Goal: Check status

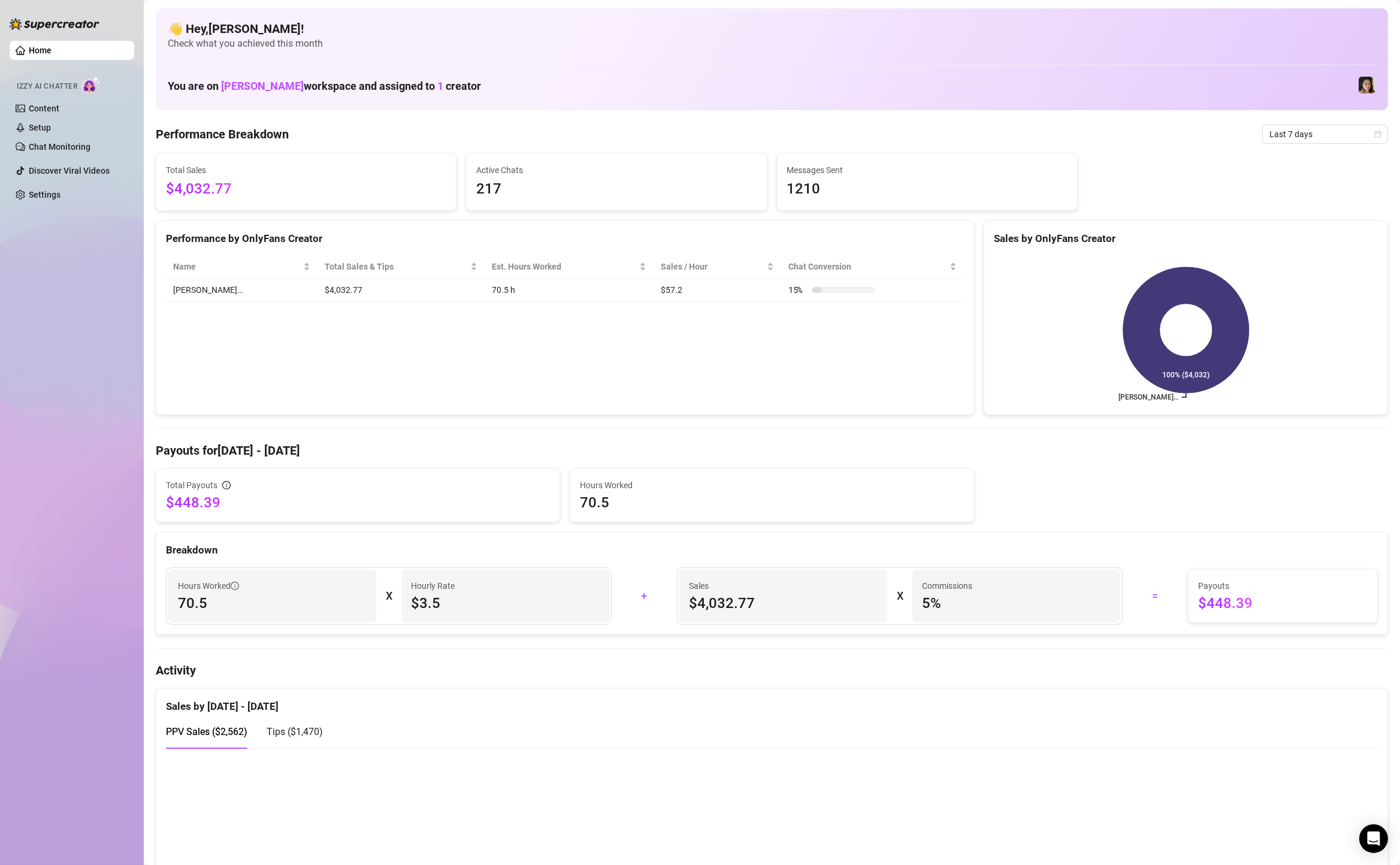
click at [1337, 131] on span "Last 7 days" at bounding box center [1325, 134] width 111 height 18
click at [1334, 233] on div "Custom date" at bounding box center [1324, 234] width 106 height 13
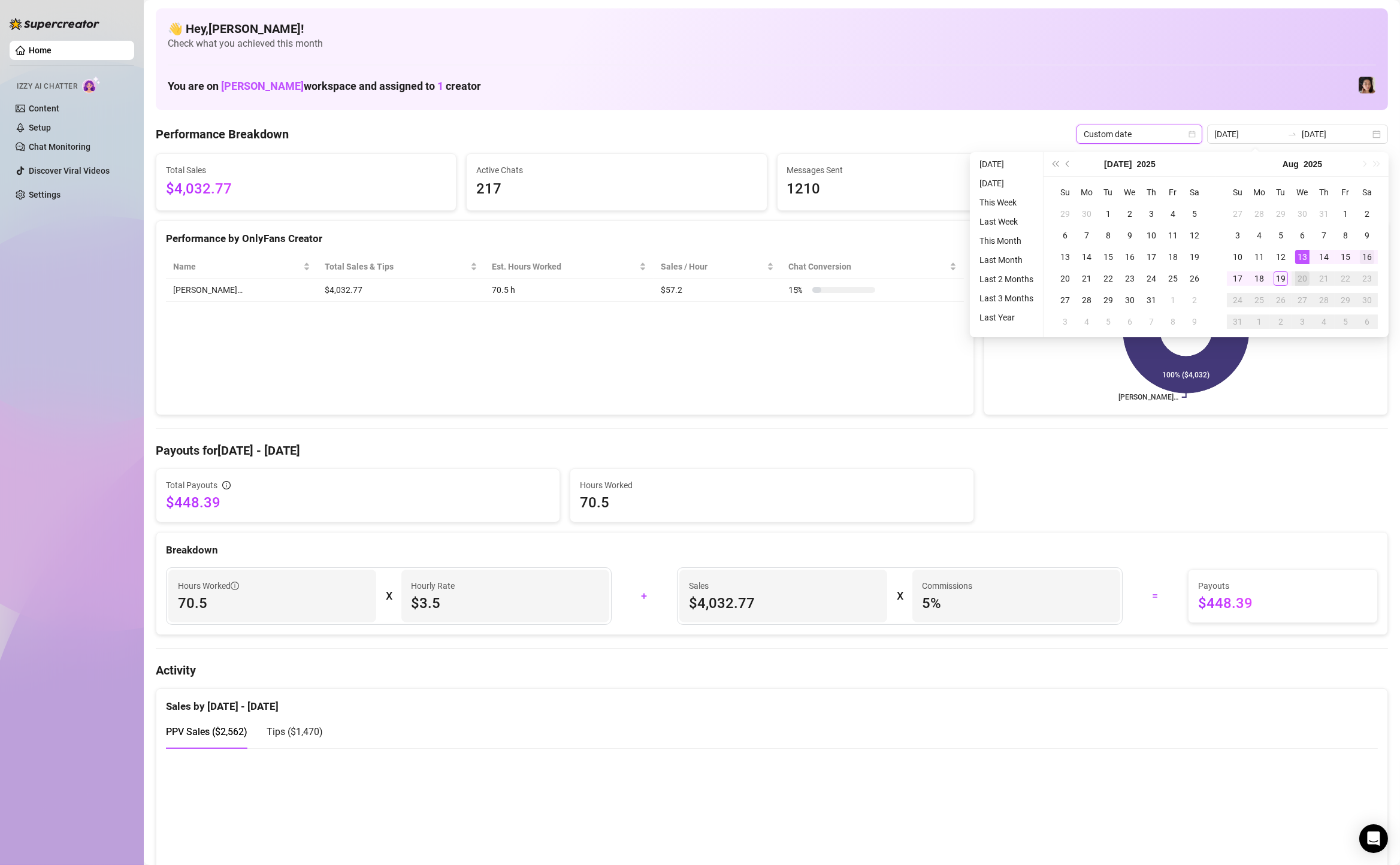
type input "[DATE]"
click at [1365, 260] on div "16" at bounding box center [1367, 257] width 14 height 14
type input "[DATE]"
click at [1284, 283] on div "19" at bounding box center [1280, 278] width 14 height 14
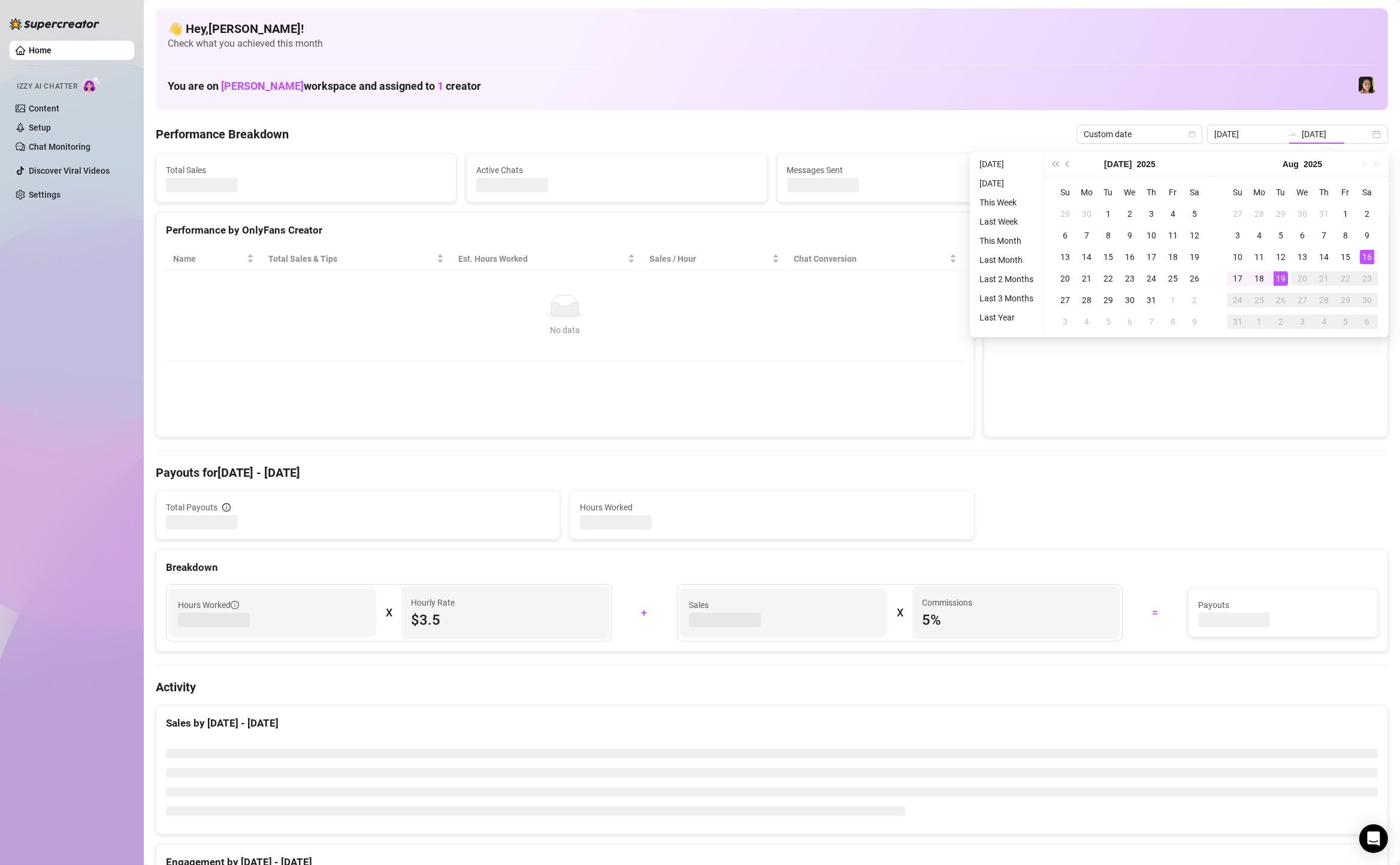
type input "[DATE]"
